Goal: Information Seeking & Learning: Compare options

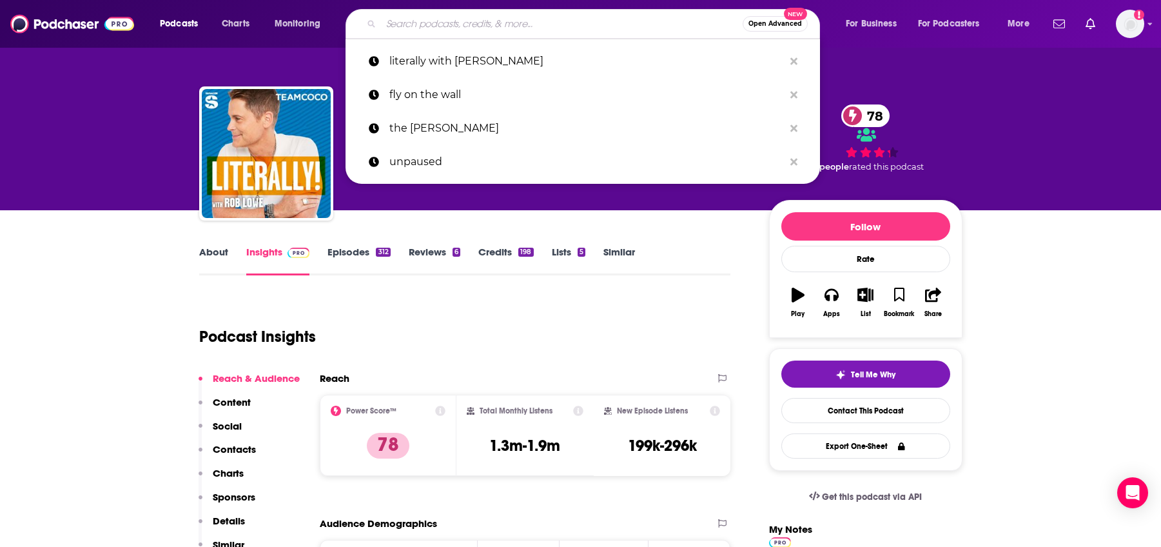
click at [439, 19] on input "Search podcasts, credits, & more..." at bounding box center [562, 24] width 362 height 21
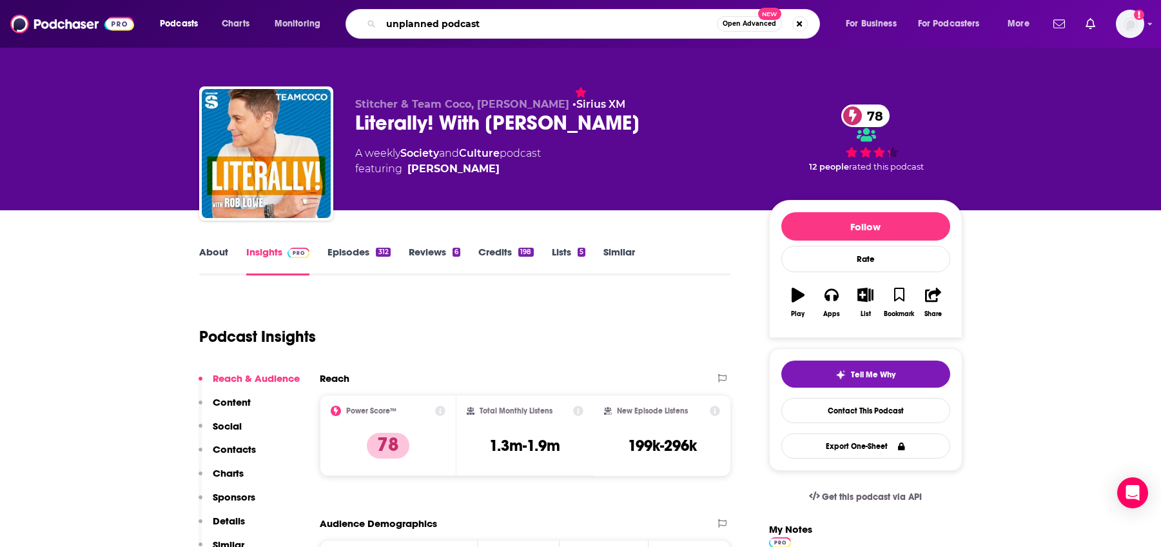
type input "unplanned podcast"
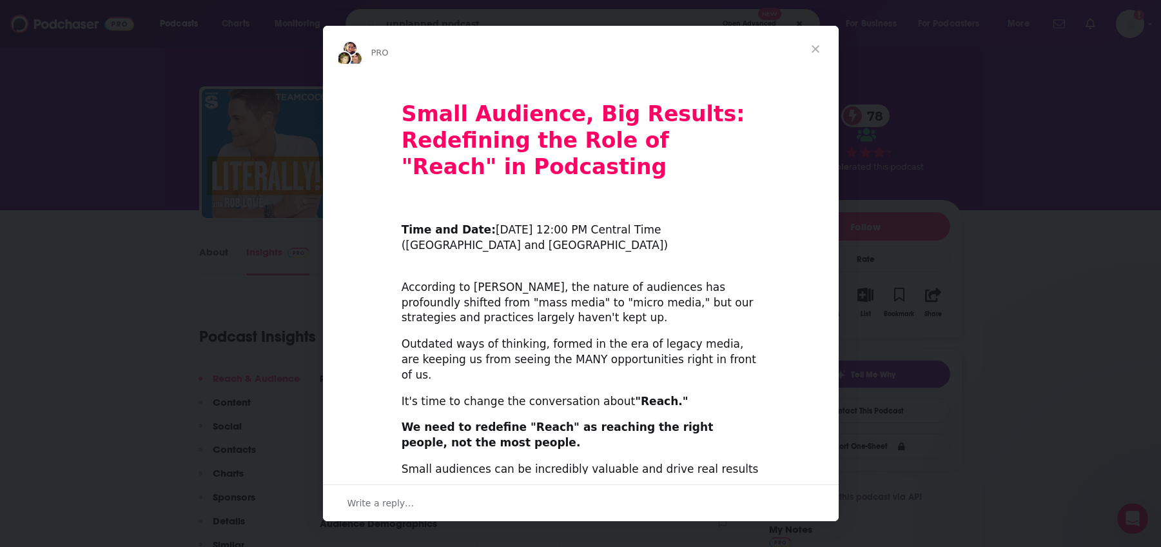
click at [819, 48] on span "Close" at bounding box center [815, 49] width 46 height 46
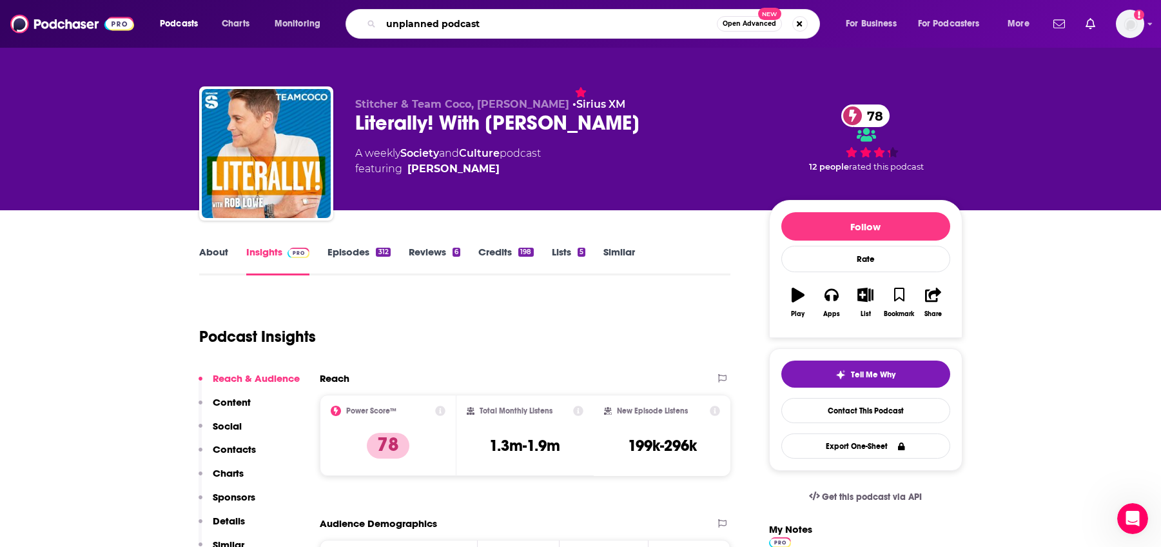
click at [587, 31] on input "unplanned podcast" at bounding box center [549, 24] width 336 height 21
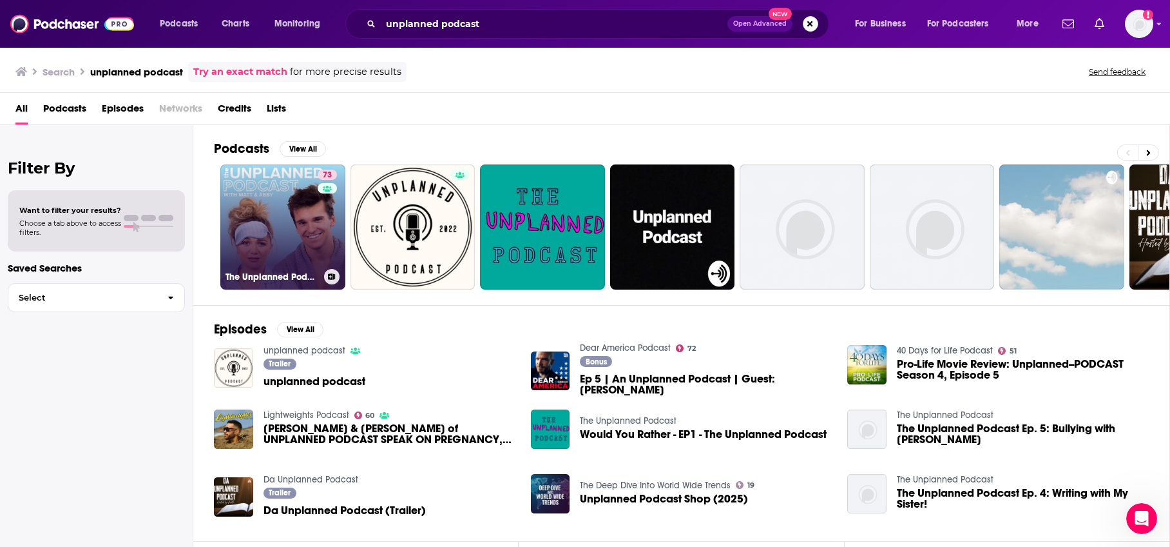
click at [253, 206] on link "73 The Unplanned Podcast with [PERSON_NAME] & [PERSON_NAME]" at bounding box center [282, 226] width 125 height 125
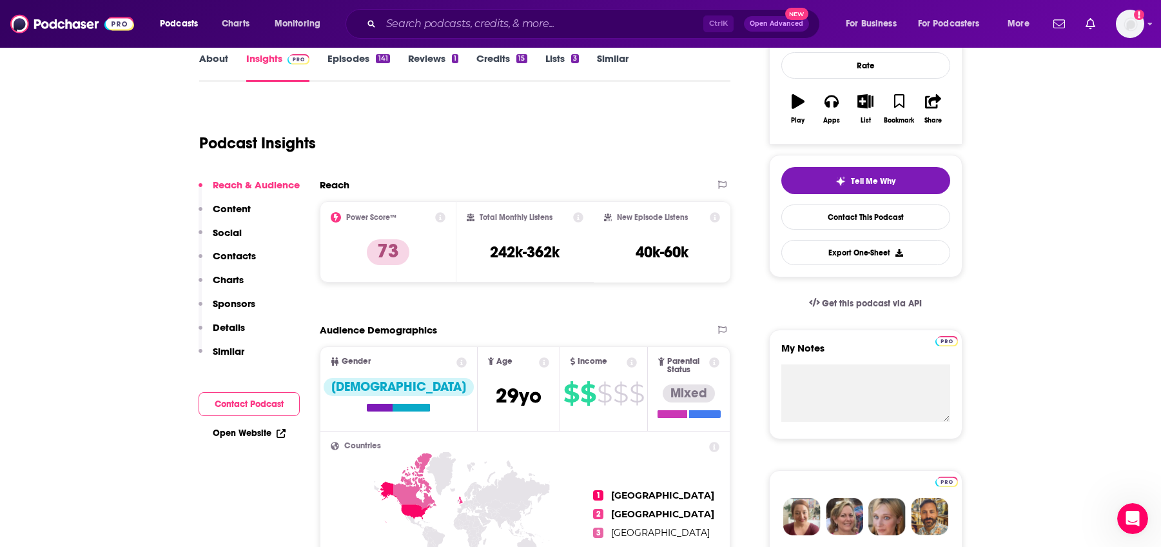
scroll to position [322, 0]
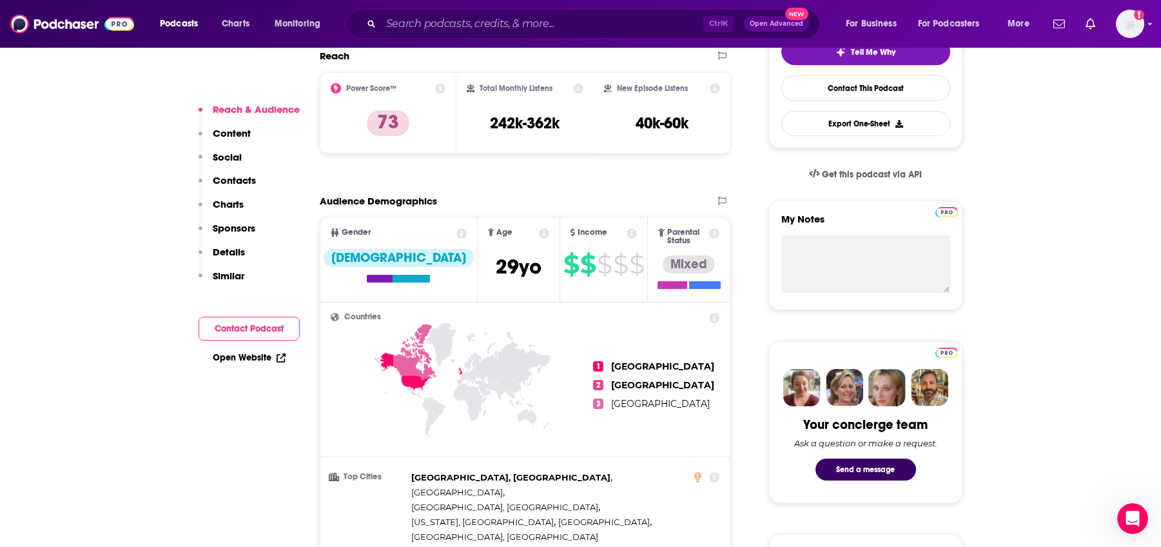
click at [234, 274] on p "Similar" at bounding box center [229, 275] width 32 height 12
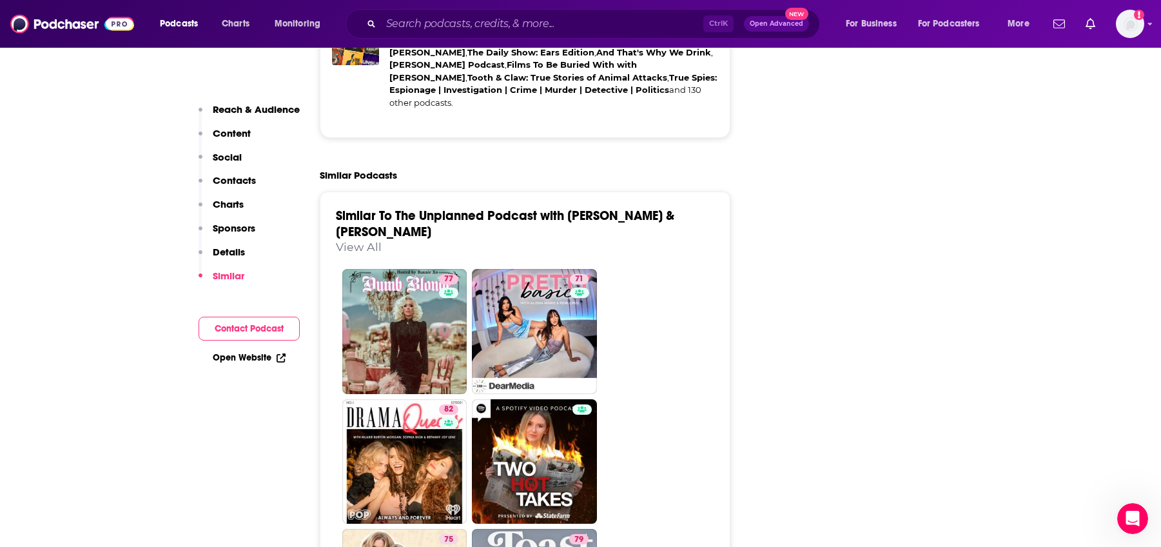
scroll to position [2755, 0]
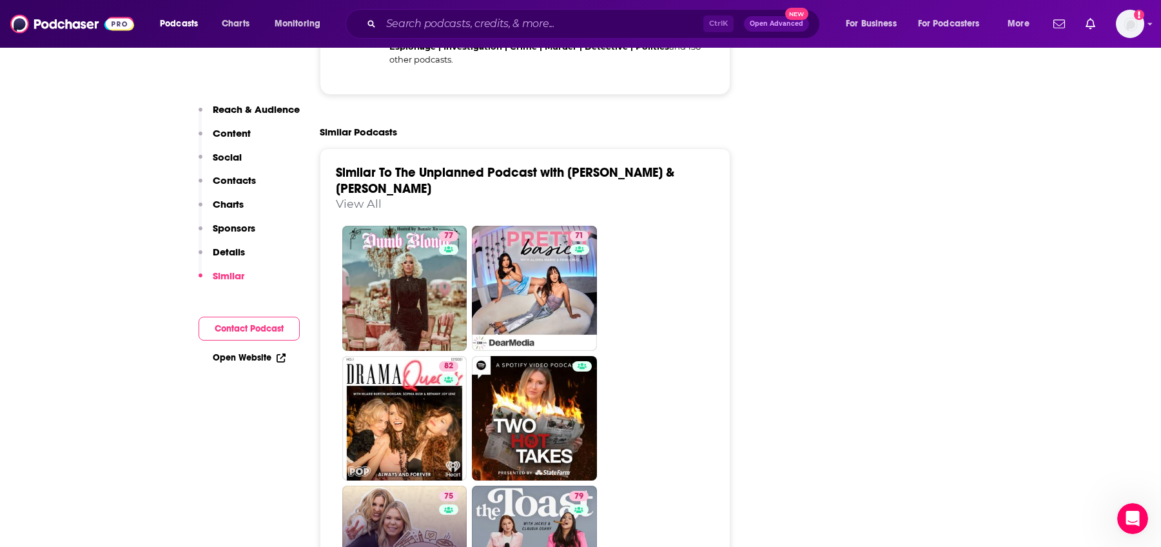
click at [389, 485] on link "75 Coffee Convos with [PERSON_NAME] and [PERSON_NAME]" at bounding box center [404, 547] width 125 height 125
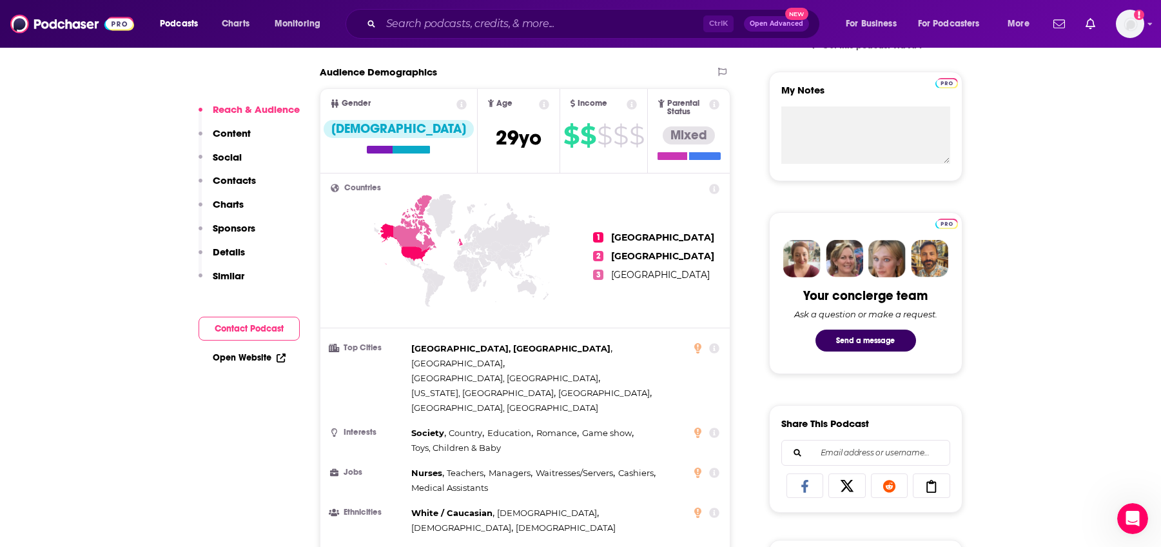
click at [230, 271] on p "Similar" at bounding box center [229, 275] width 32 height 12
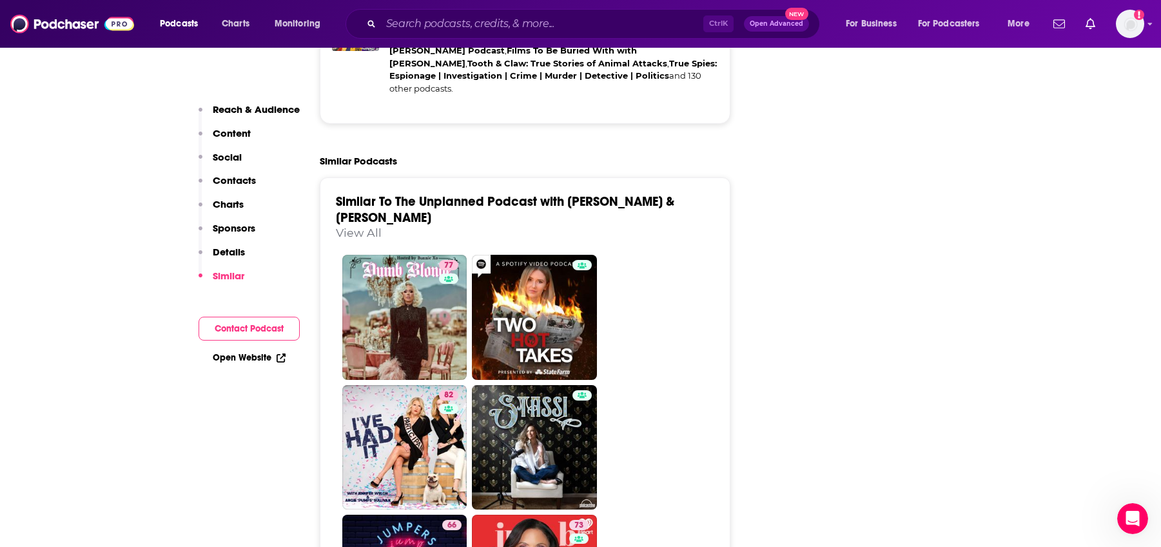
scroll to position [2684, 0]
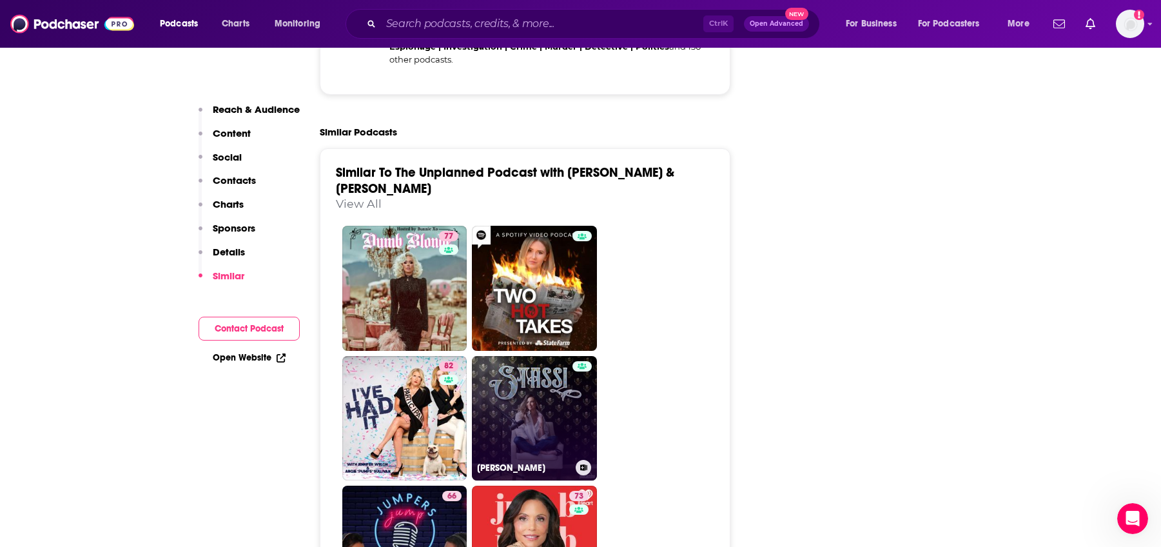
click at [514, 356] on link "[PERSON_NAME]" at bounding box center [534, 418] width 125 height 125
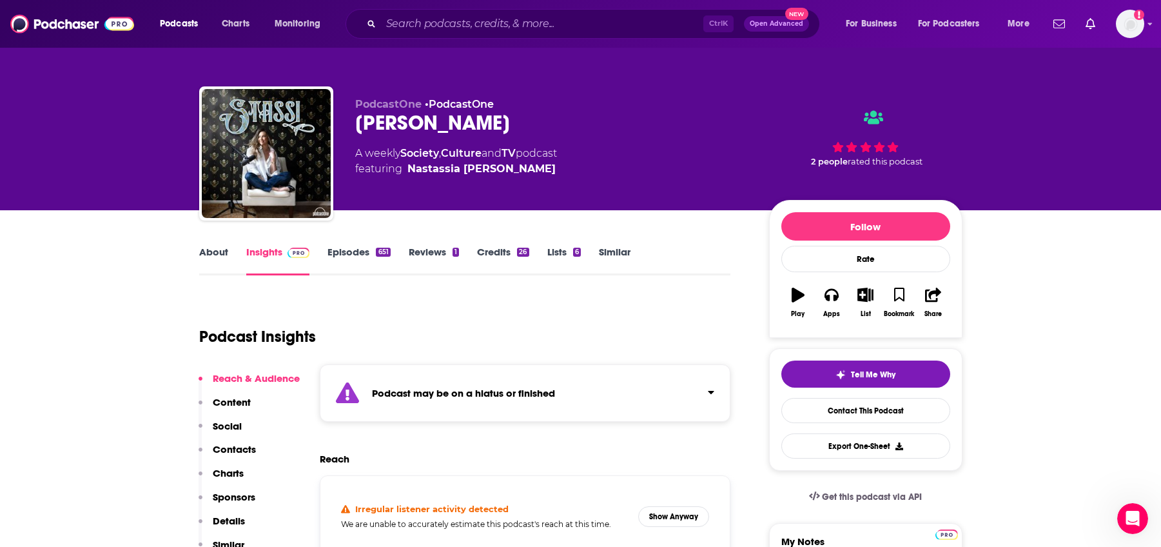
type input "[URL][DOMAIN_NAME]"
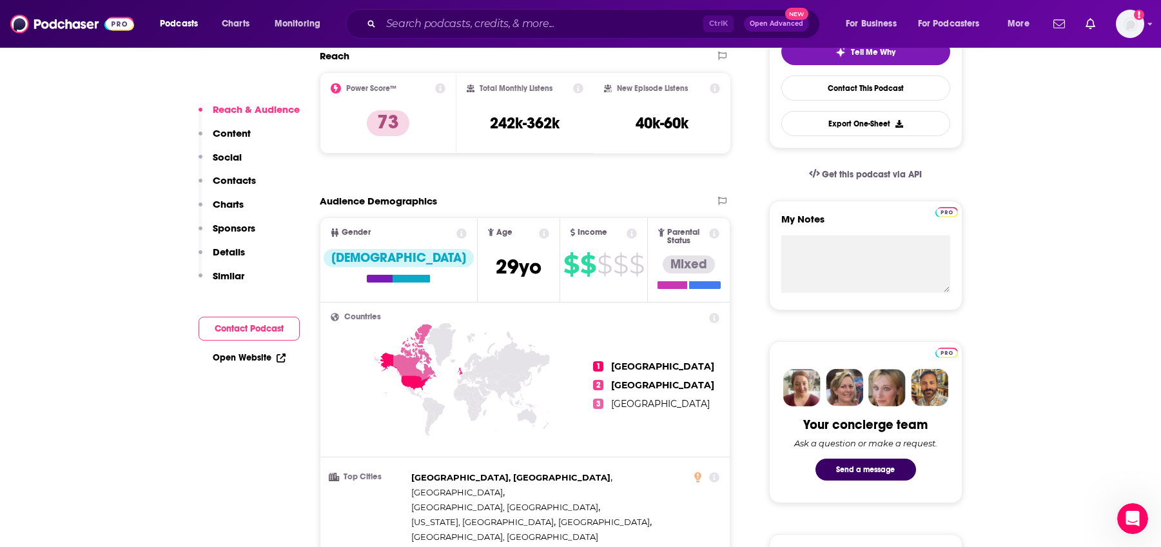
click at [220, 272] on p "Similar" at bounding box center [229, 275] width 32 height 12
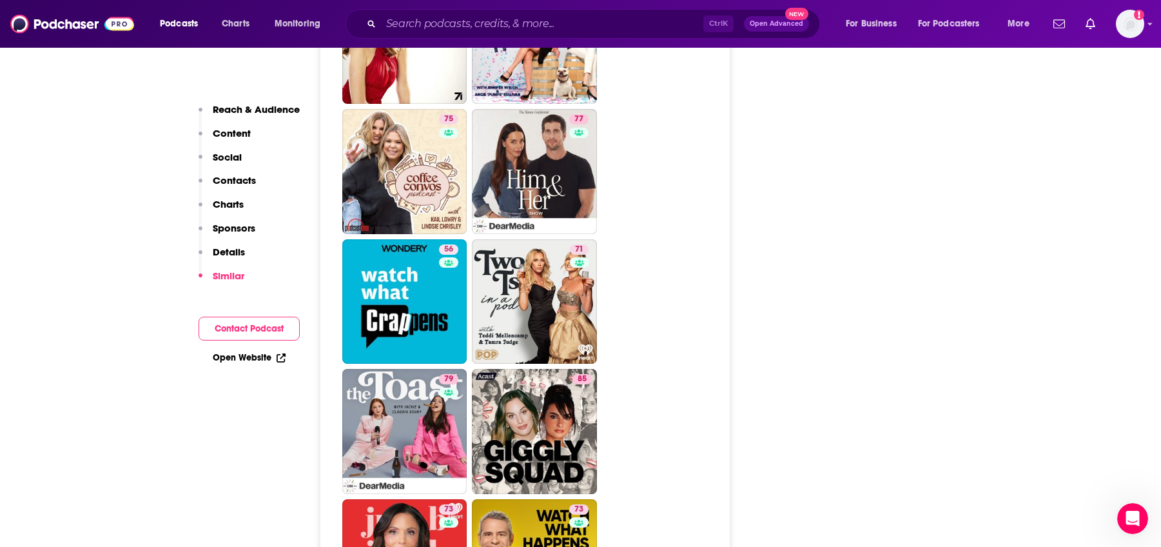
scroll to position [2900, 0]
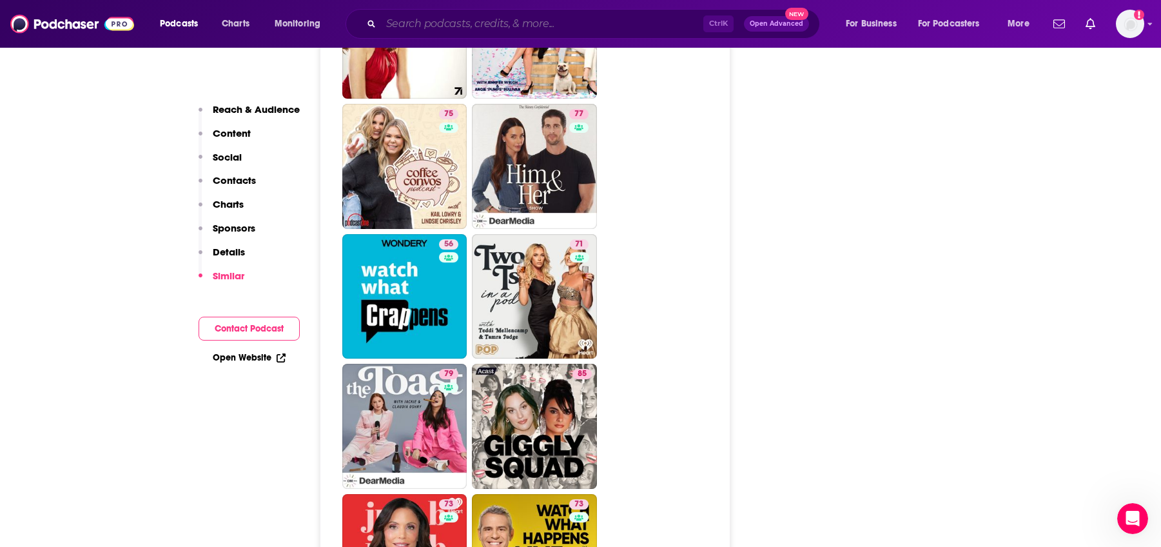
click at [428, 17] on input "Search podcasts, credits, & more..." at bounding box center [542, 24] width 322 height 21
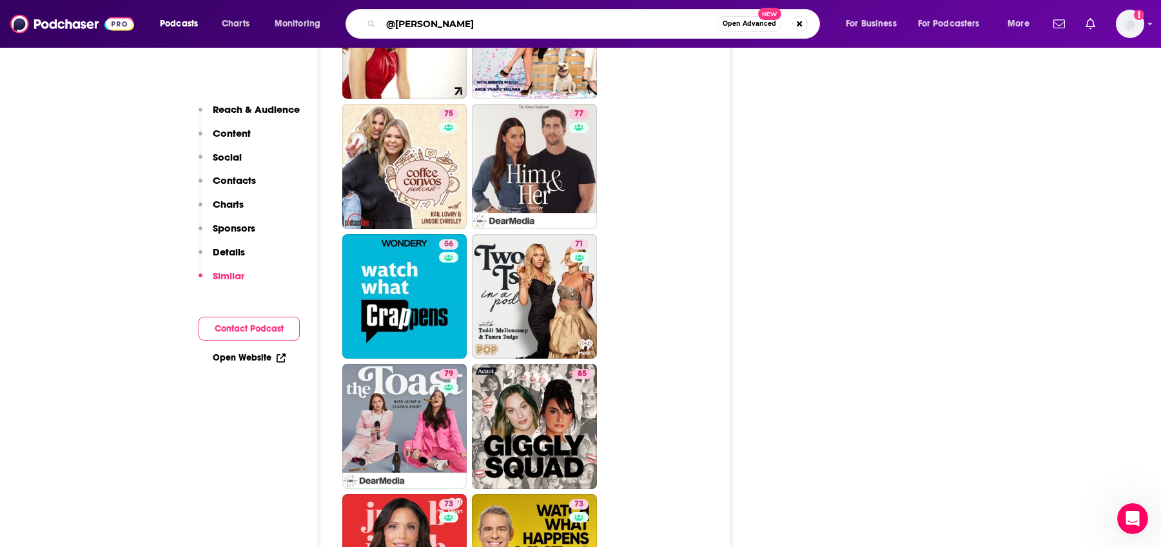
type input "@betches"
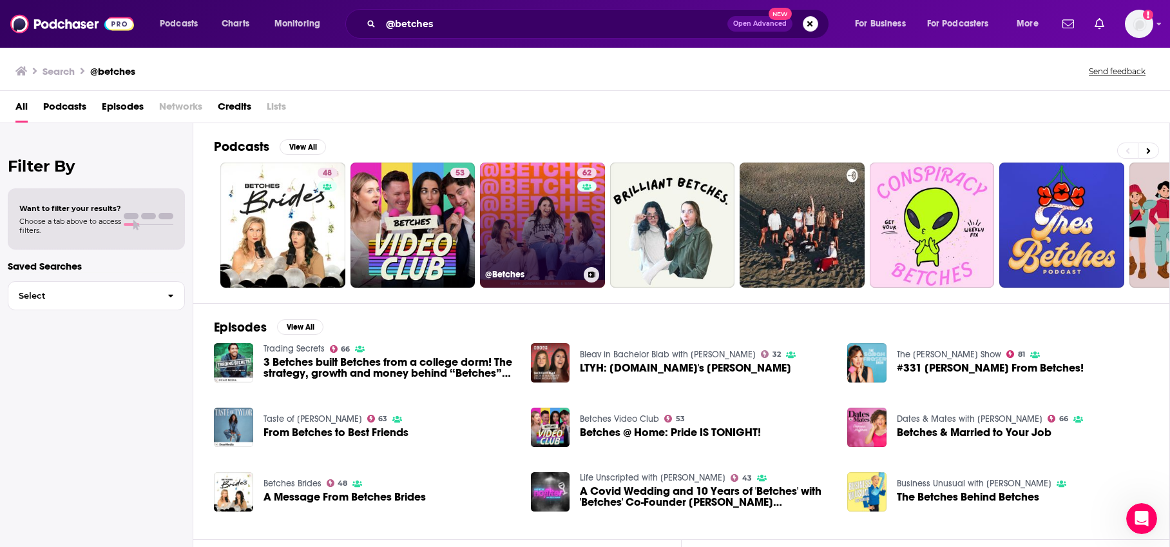
click at [516, 218] on link "62 @Betches" at bounding box center [542, 224] width 125 height 125
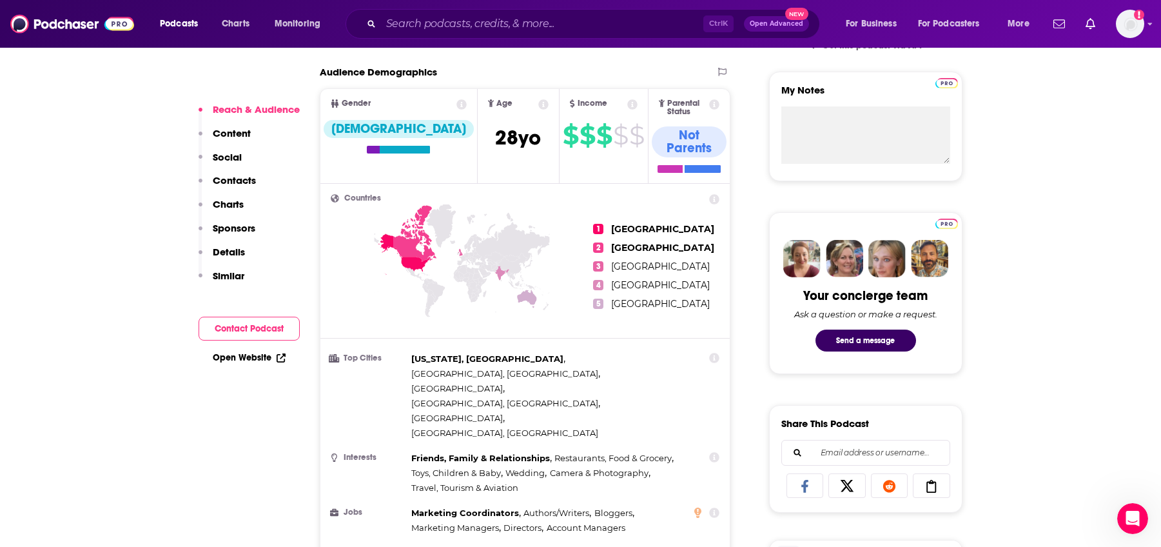
click at [229, 277] on p "Similar" at bounding box center [229, 275] width 32 height 12
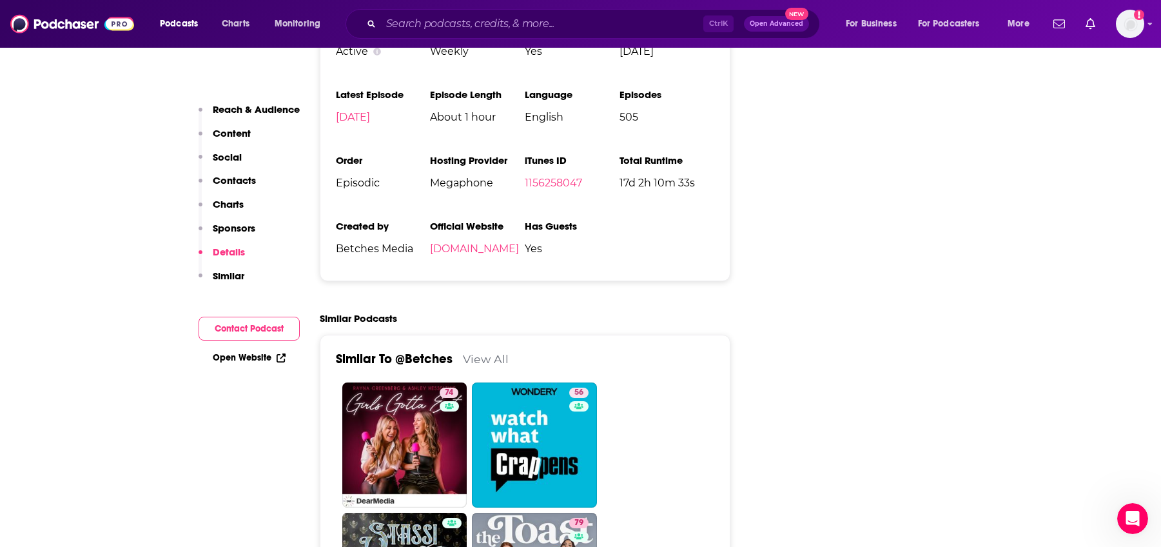
scroll to position [2256, 0]
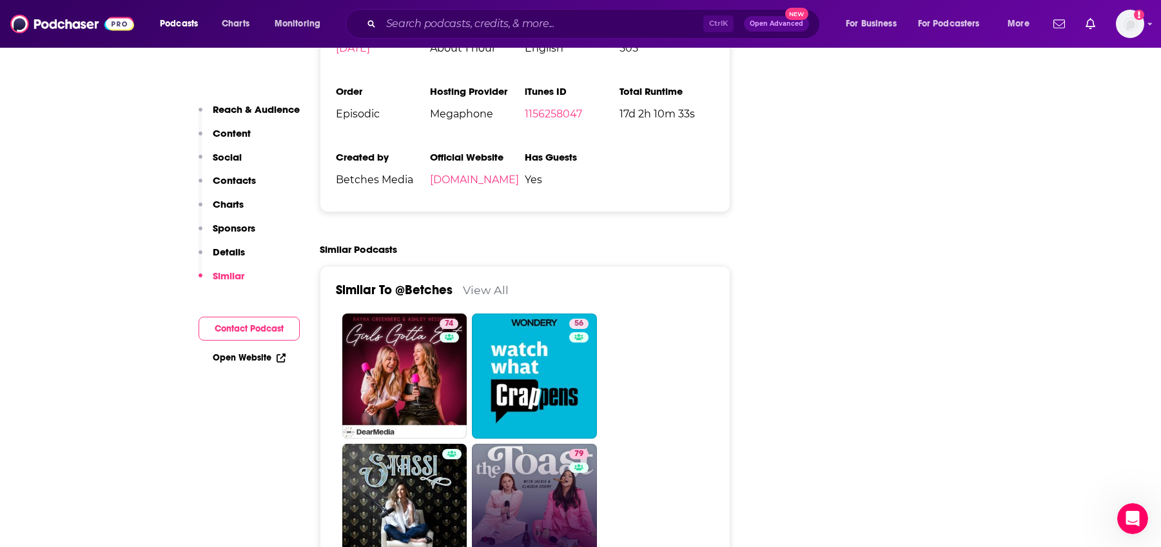
click at [541, 443] on link "79 The Toast" at bounding box center [534, 505] width 125 height 125
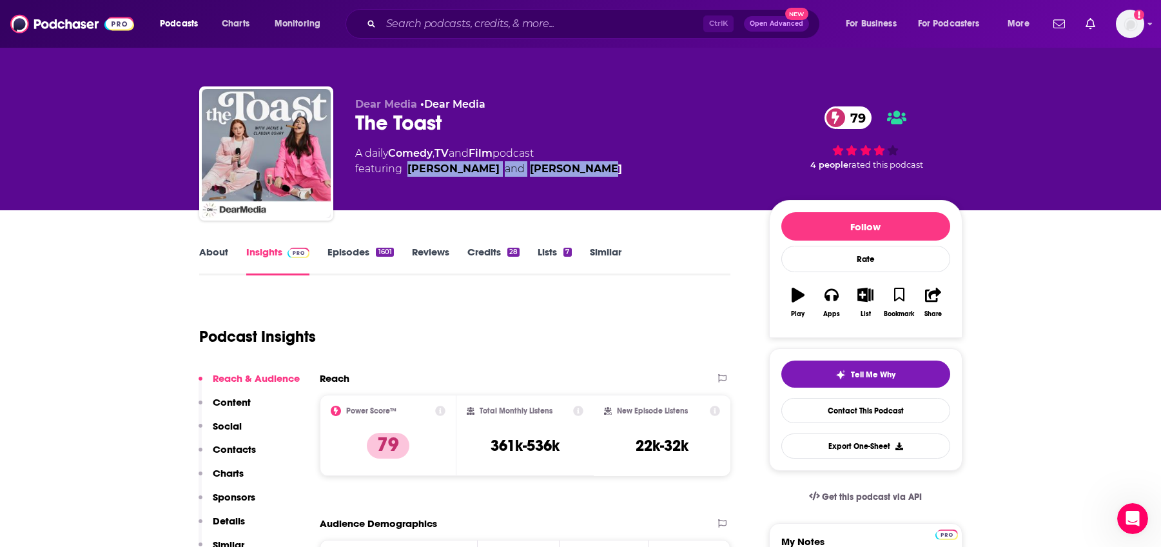
drag, startPoint x: 585, startPoint y: 167, endPoint x: 407, endPoint y: 171, distance: 177.9
click at [407, 171] on div "A daily Comedy , TV and Film podcast featuring [PERSON_NAME] and [PERSON_NAME]" at bounding box center [551, 161] width 393 height 31
copy span "[PERSON_NAME] and [PERSON_NAME]"
click at [99, 175] on div "Dear Media • Dear Media The Toast 79 A daily Comedy , TV and Film podcast featu…" at bounding box center [580, 105] width 1161 height 210
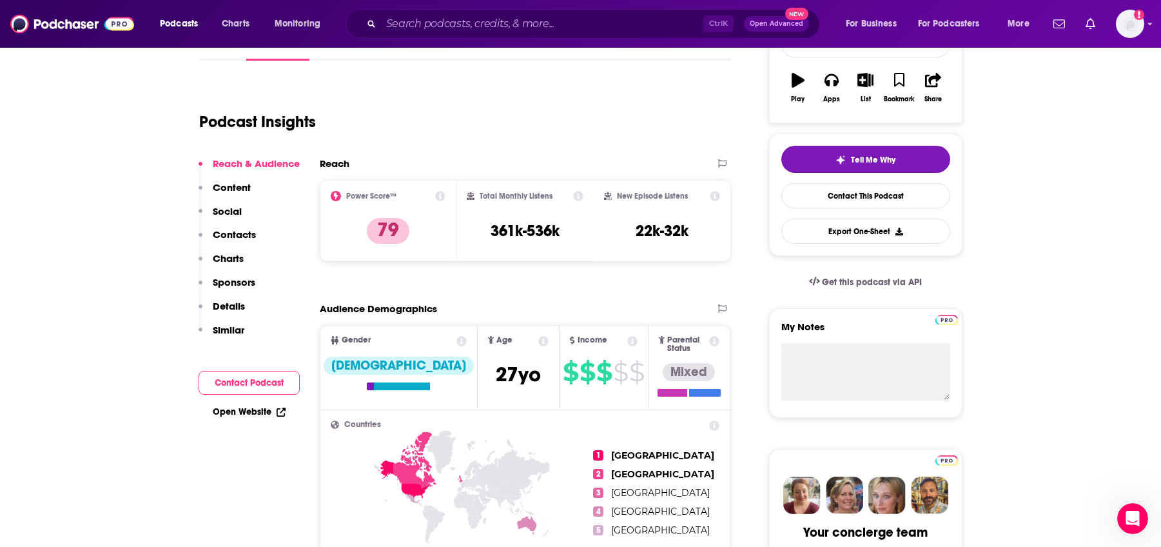
scroll to position [258, 0]
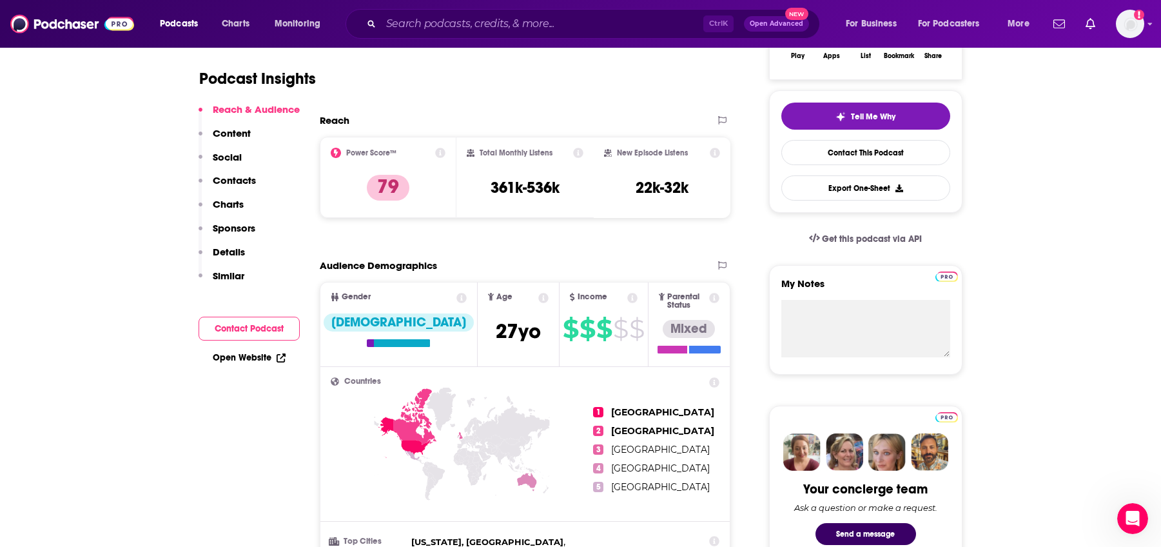
click at [229, 274] on p "Similar" at bounding box center [229, 275] width 32 height 12
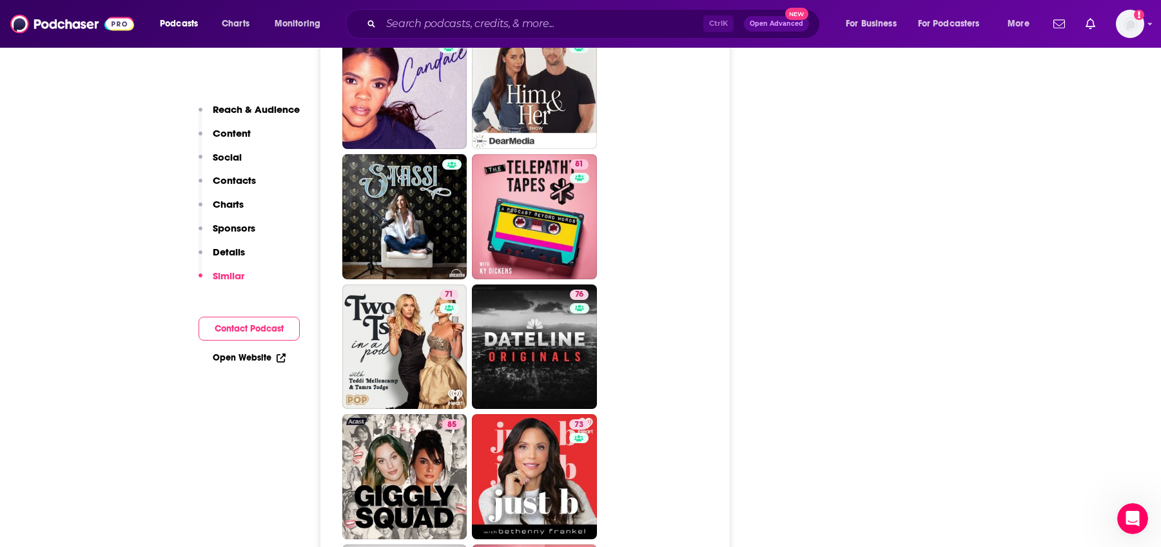
scroll to position [3219, 0]
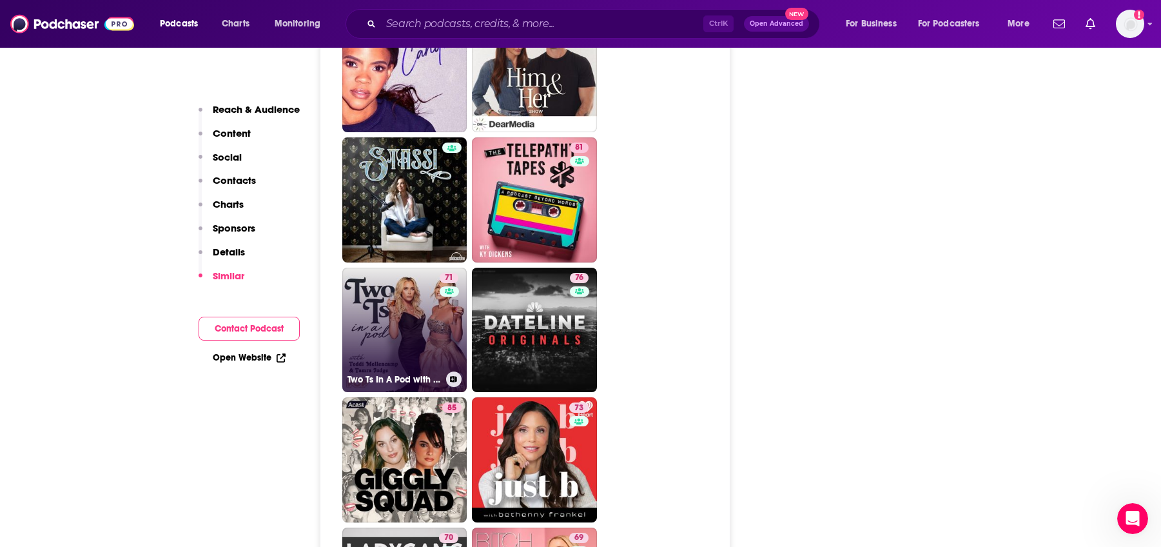
click at [370, 267] on link "71 Two Ts In A Pod with [PERSON_NAME] and [PERSON_NAME]" at bounding box center [404, 329] width 125 height 125
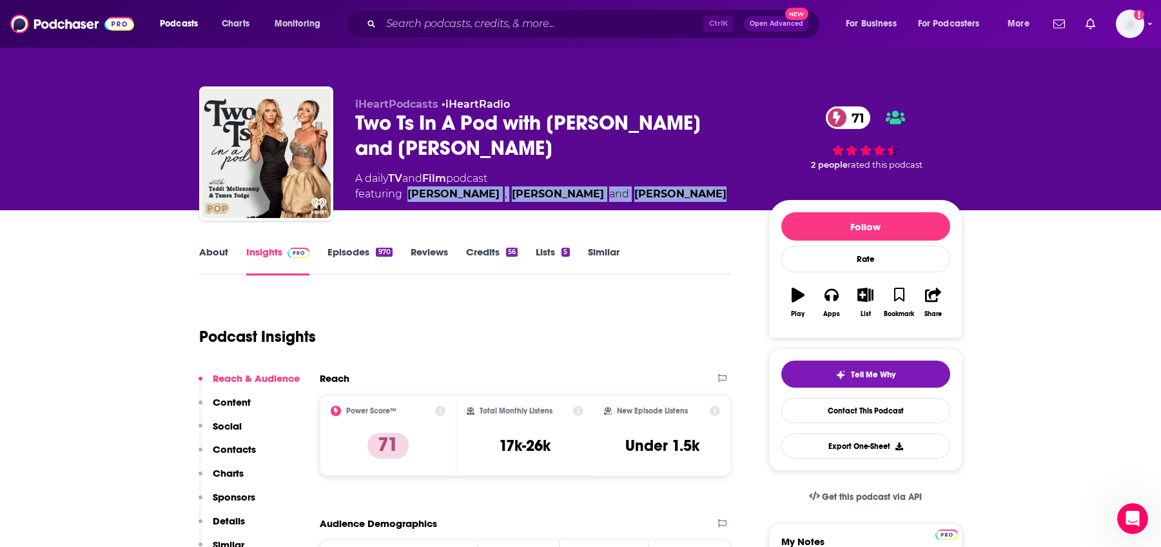
drag, startPoint x: 702, startPoint y: 192, endPoint x: 407, endPoint y: 197, distance: 294.6
click at [407, 197] on div "A daily TV and Film podcast featuring [PERSON_NAME] , [PERSON_NAME] and [PERSON…" at bounding box center [551, 186] width 393 height 31
copy span "[PERSON_NAME] , [PERSON_NAME] and [PERSON_NAME]"
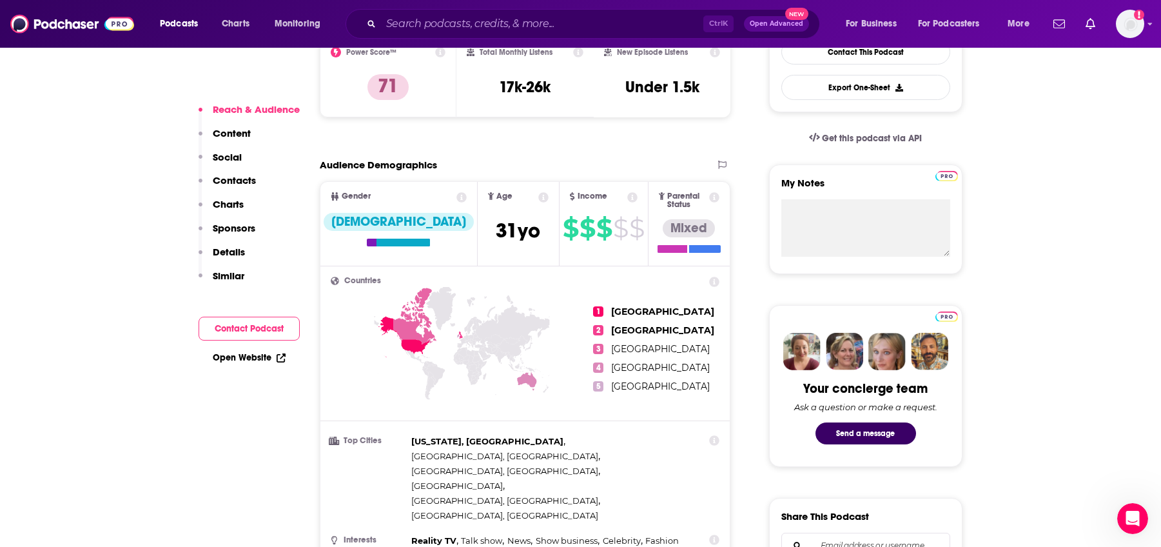
scroll to position [387, 0]
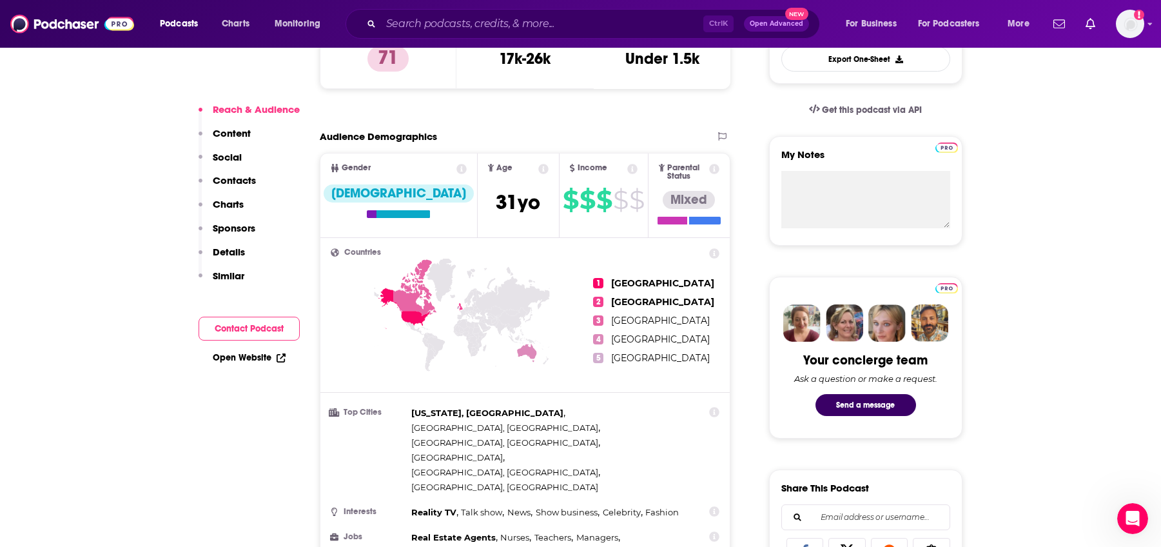
drag, startPoint x: 139, startPoint y: 258, endPoint x: 149, endPoint y: 260, distance: 9.9
click at [244, 275] on p "Similar" at bounding box center [229, 275] width 32 height 12
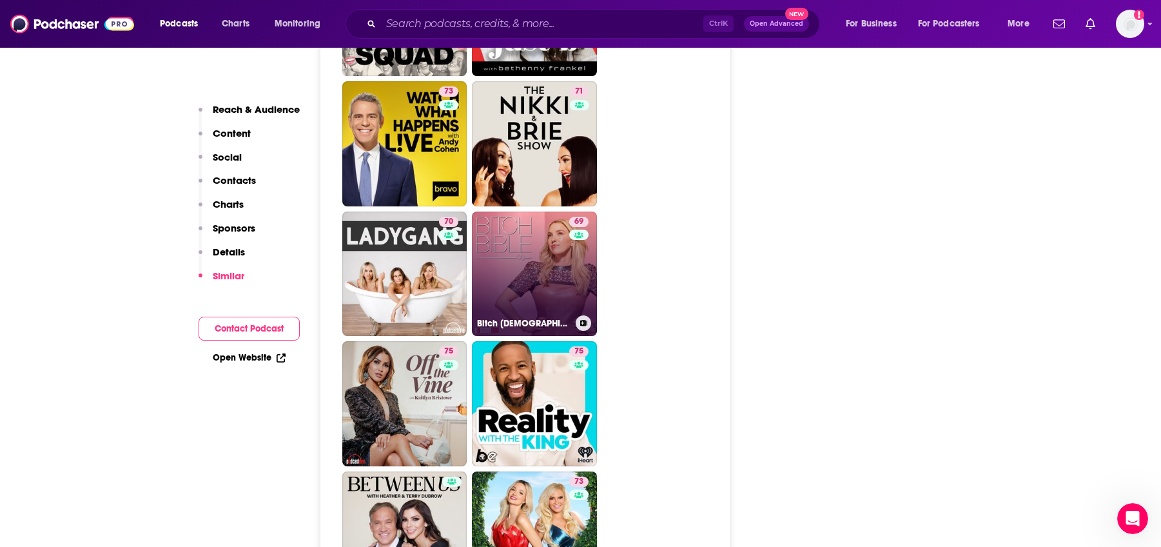
scroll to position [3375, 0]
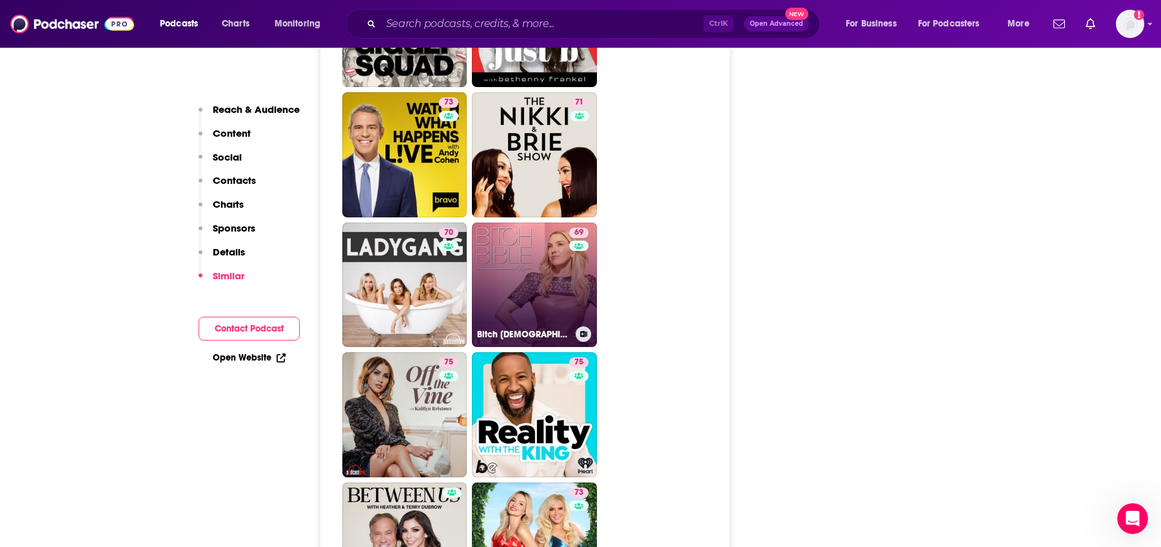
click at [536, 222] on link "69 Bitch [DEMOGRAPHIC_DATA]" at bounding box center [534, 284] width 125 height 125
type input "[URL][DOMAIN_NAME]"
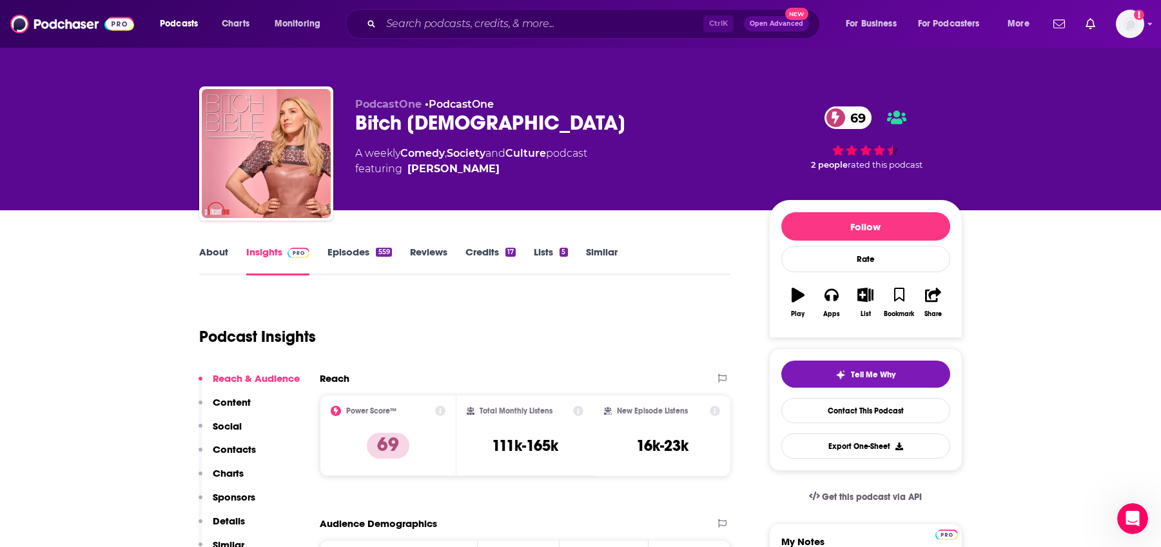
click at [499, 170] on span "featuring [PERSON_NAME]" at bounding box center [471, 168] width 232 height 15
click at [498, 166] on span "featuring [PERSON_NAME]" at bounding box center [471, 168] width 232 height 15
copy span "[PERSON_NAME]"
